Goal: Transaction & Acquisition: Subscribe to service/newsletter

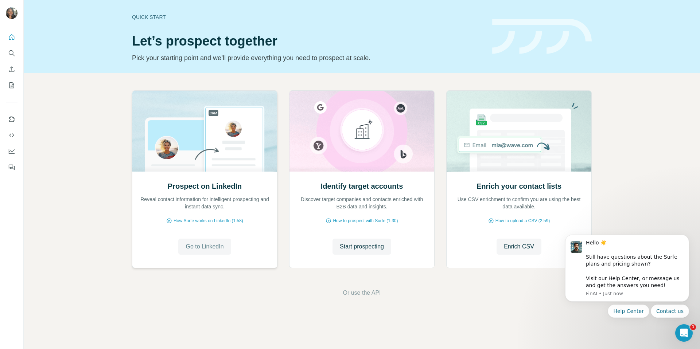
click at [200, 242] on button "Go to LinkedIn" at bounding box center [204, 247] width 53 height 16
